Goal: Information Seeking & Learning: Learn about a topic

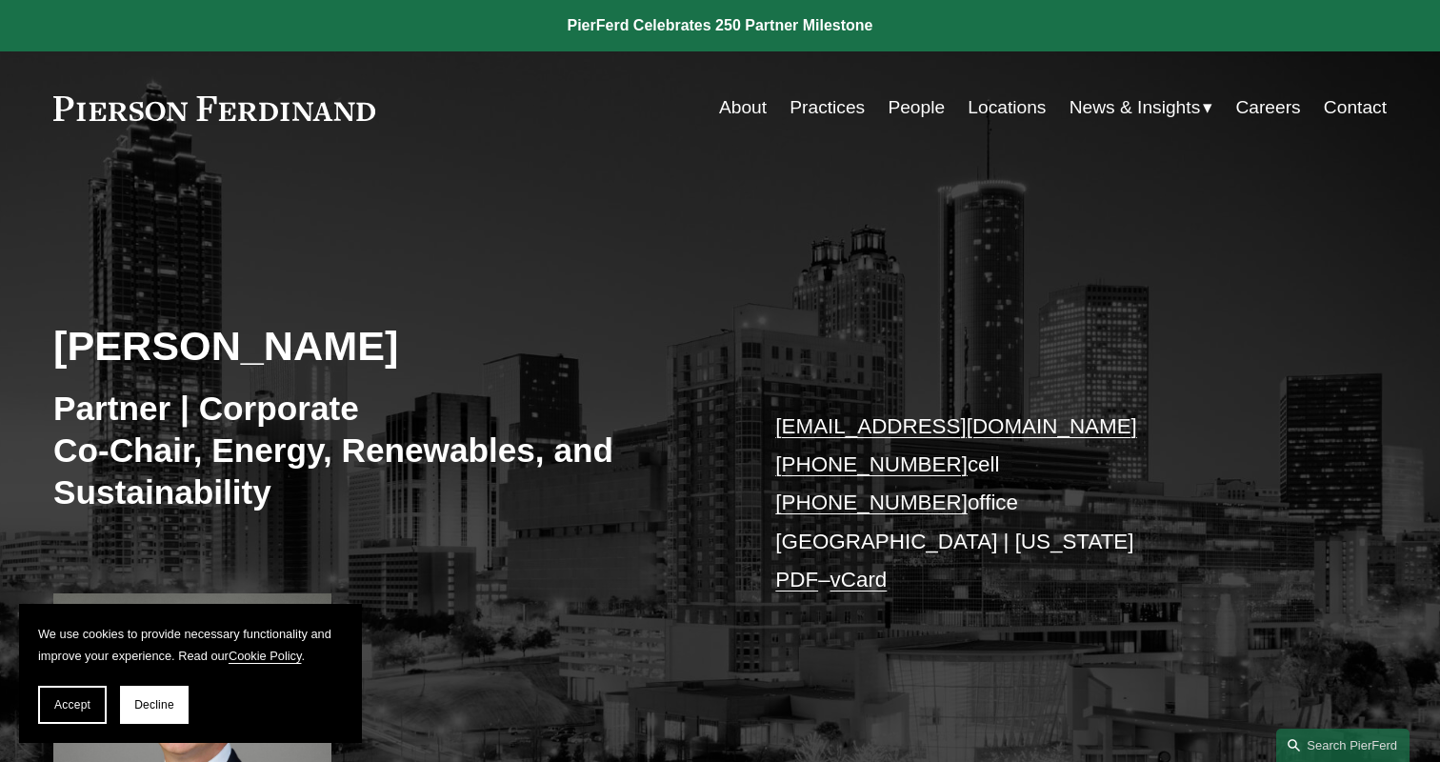
click at [911, 106] on link "People" at bounding box center [915, 108] width 57 height 36
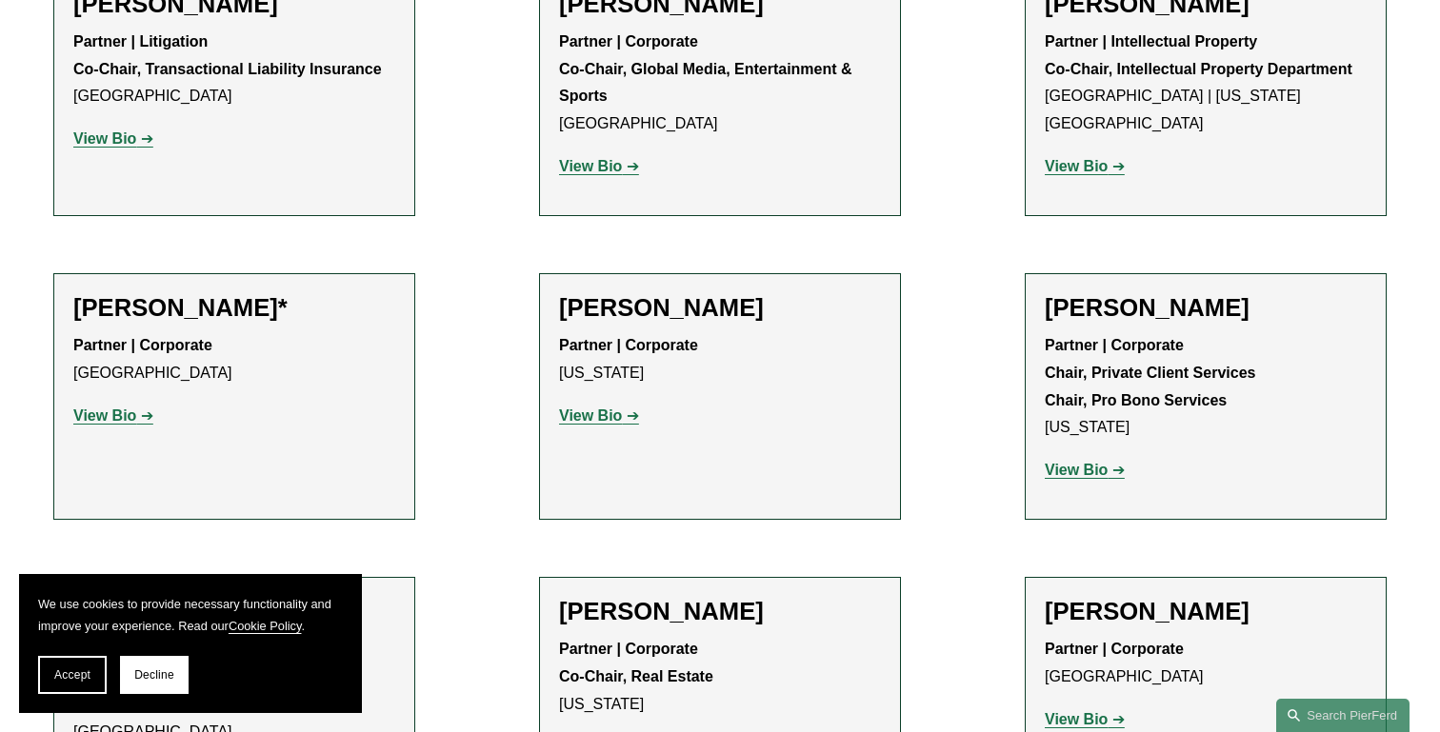
scroll to position [12001, 0]
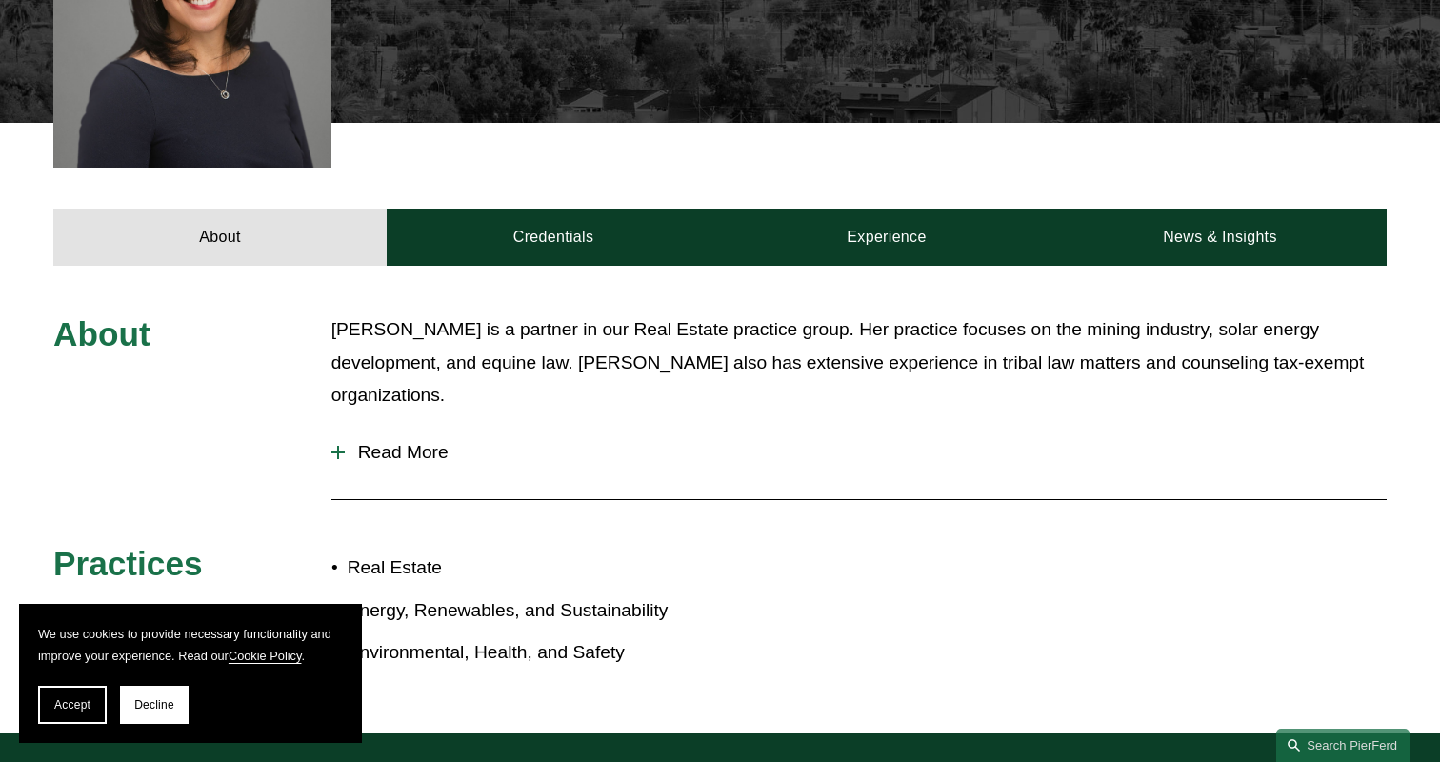
scroll to position [542, 0]
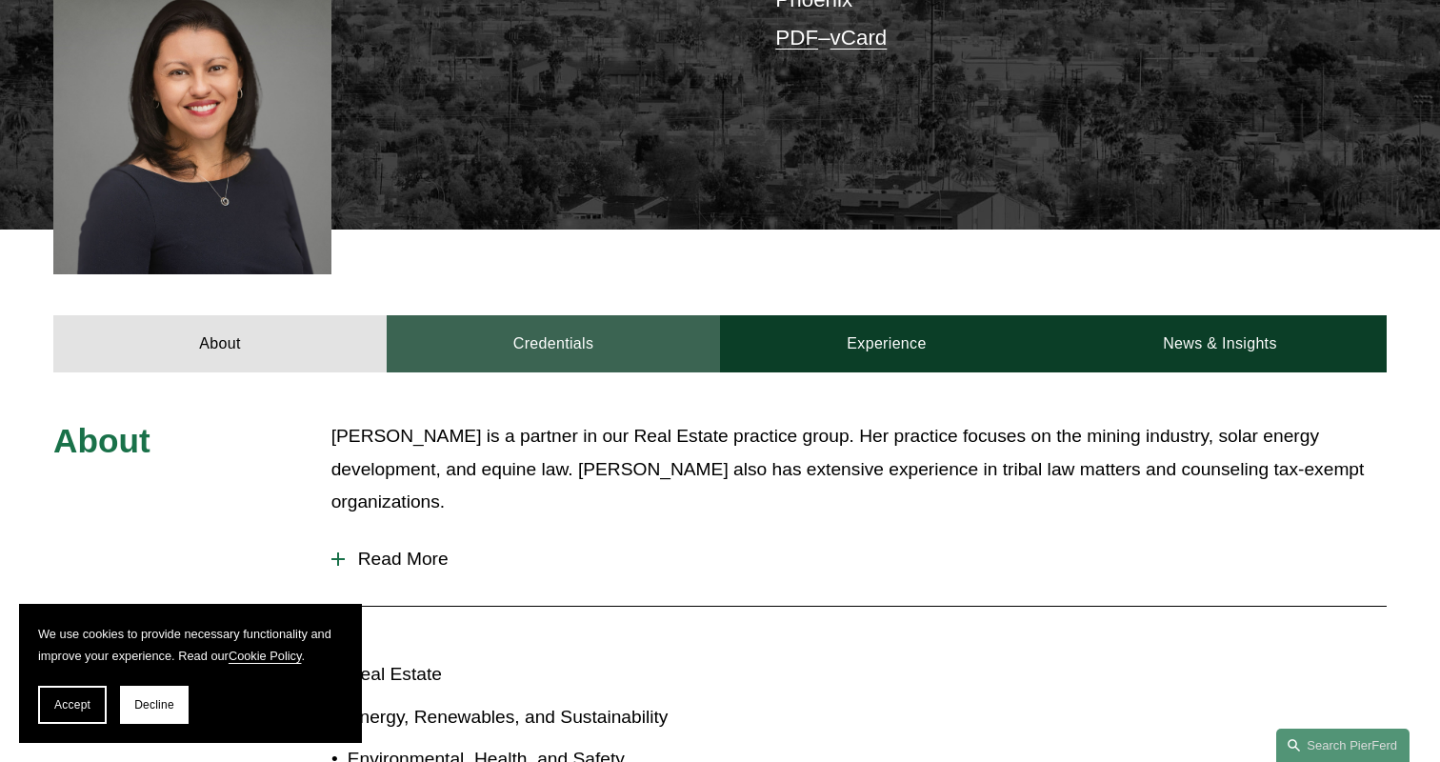
click at [554, 333] on link "Credentials" at bounding box center [553, 343] width 333 height 57
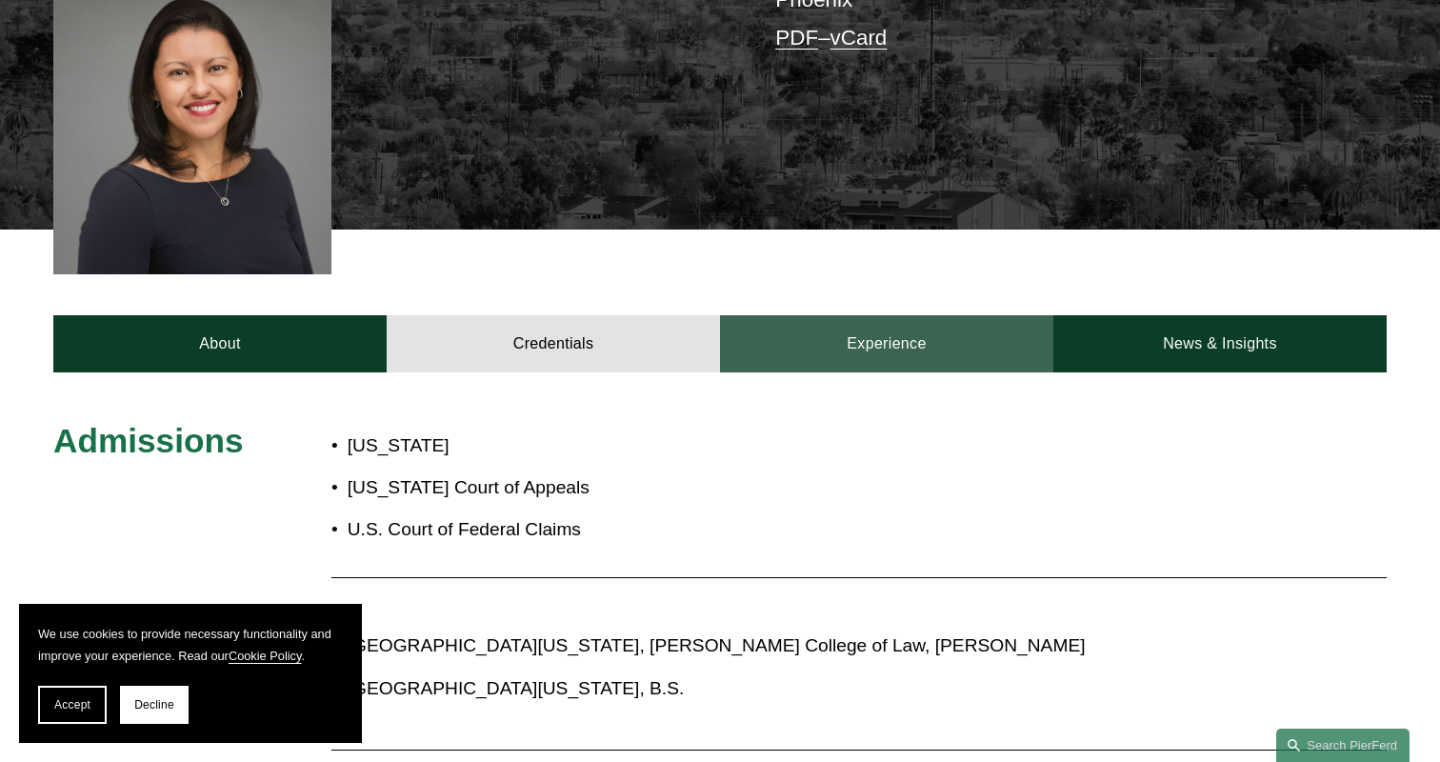
click at [887, 327] on link "Experience" at bounding box center [886, 343] width 333 height 57
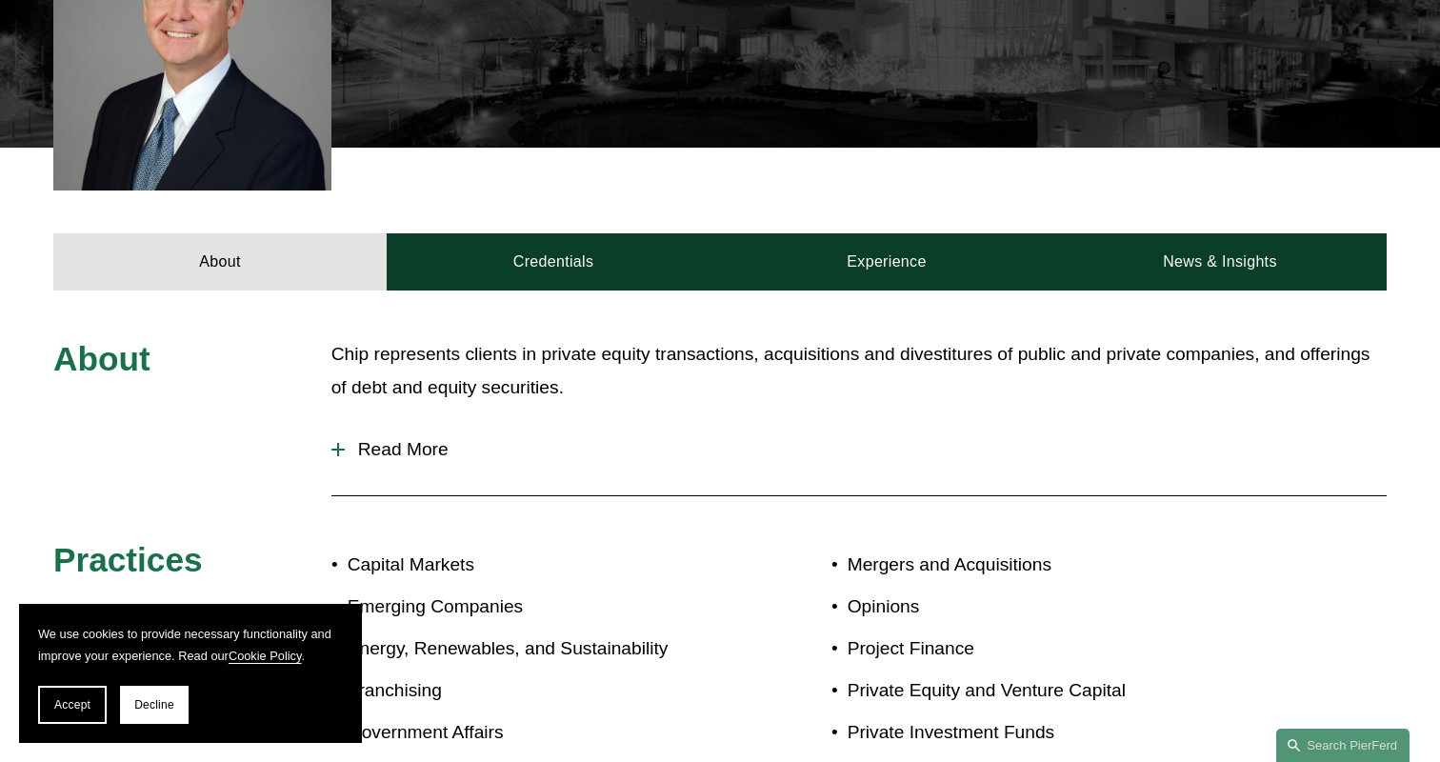
scroll to position [671, 0]
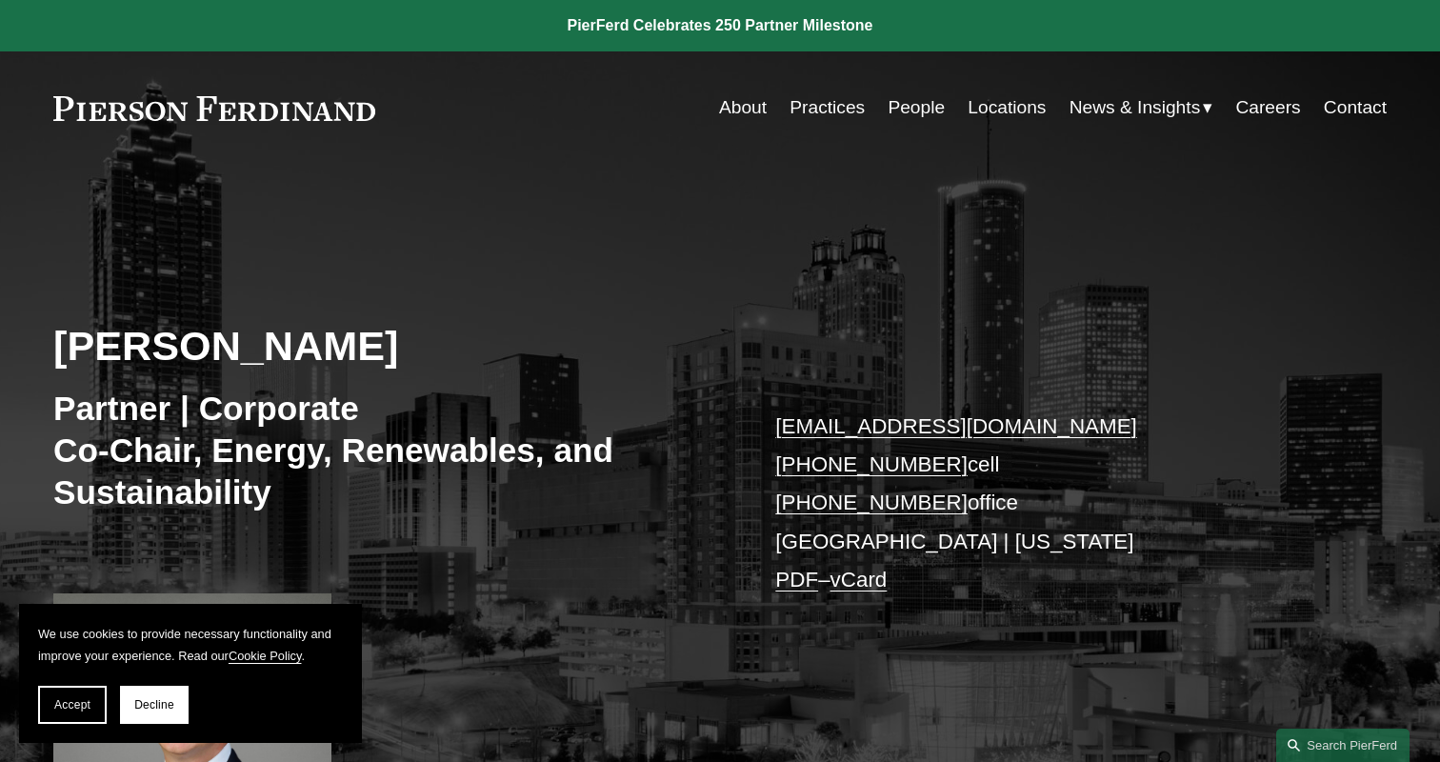
click at [835, 110] on link "Practices" at bounding box center [826, 108] width 75 height 36
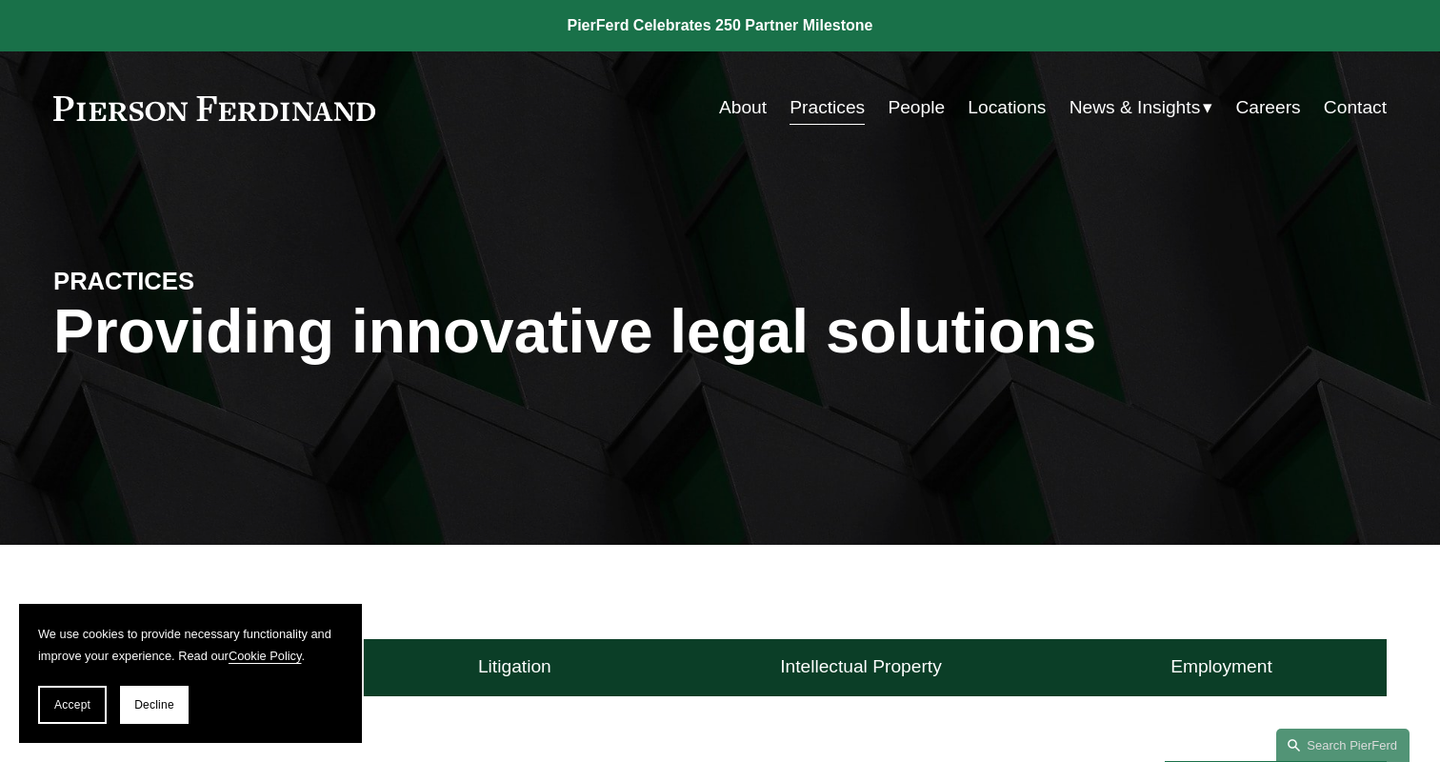
click at [739, 109] on link "About" at bounding box center [743, 108] width 48 height 36
